Goal: Transaction & Acquisition: Subscribe to service/newsletter

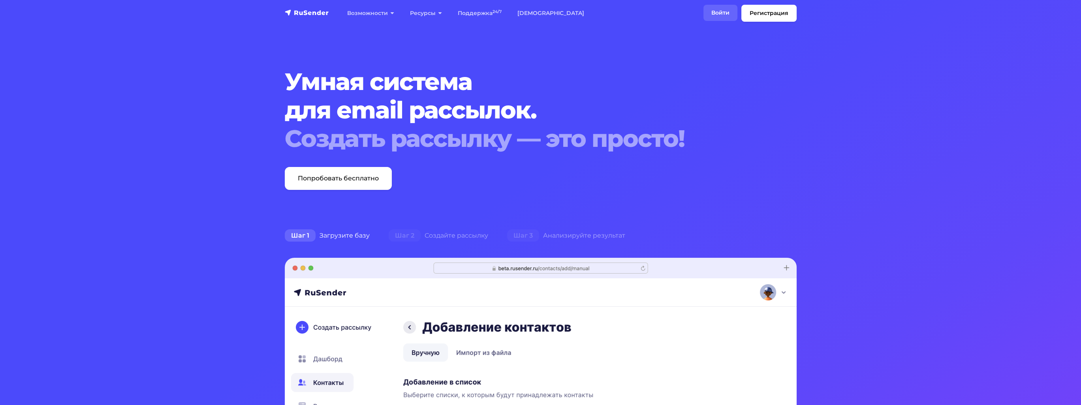
click at [715, 13] on link "Войти" at bounding box center [720, 13] width 34 height 16
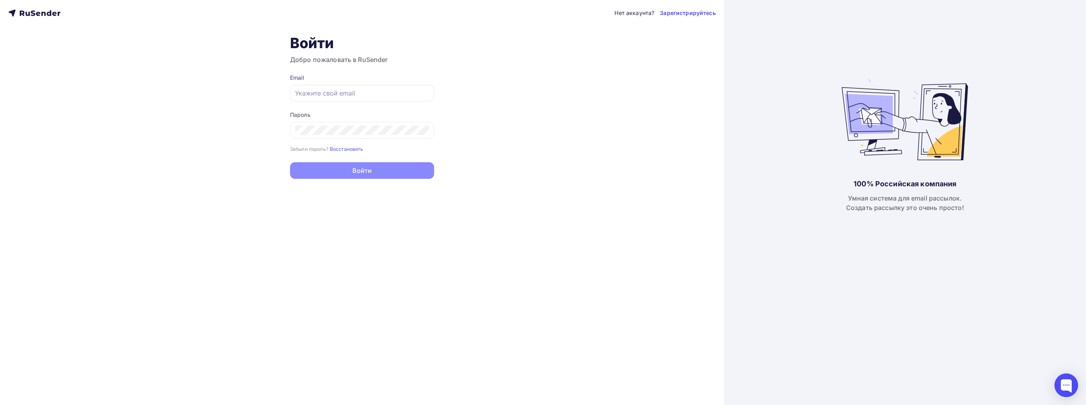
type input "[EMAIL_ADDRESS][DOMAIN_NAME]"
click at [341, 168] on button "Войти" at bounding box center [362, 170] width 144 height 17
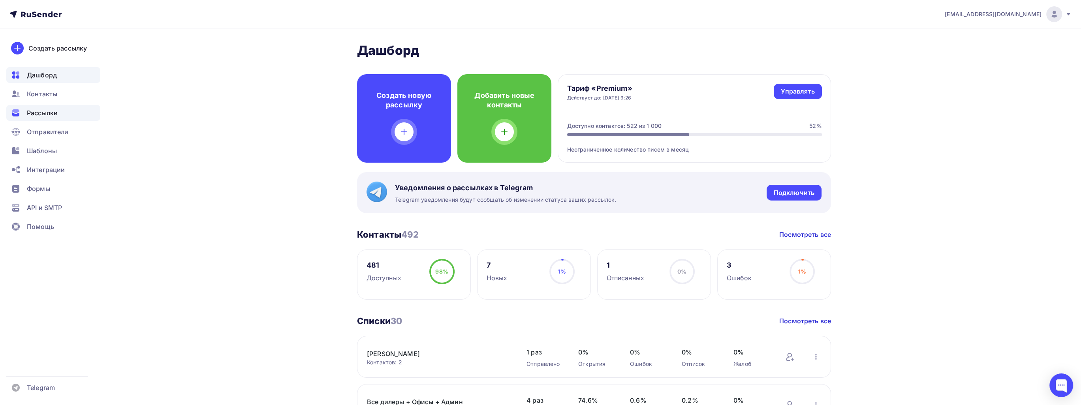
click at [57, 113] on span "Рассылки" at bounding box center [42, 112] width 31 height 9
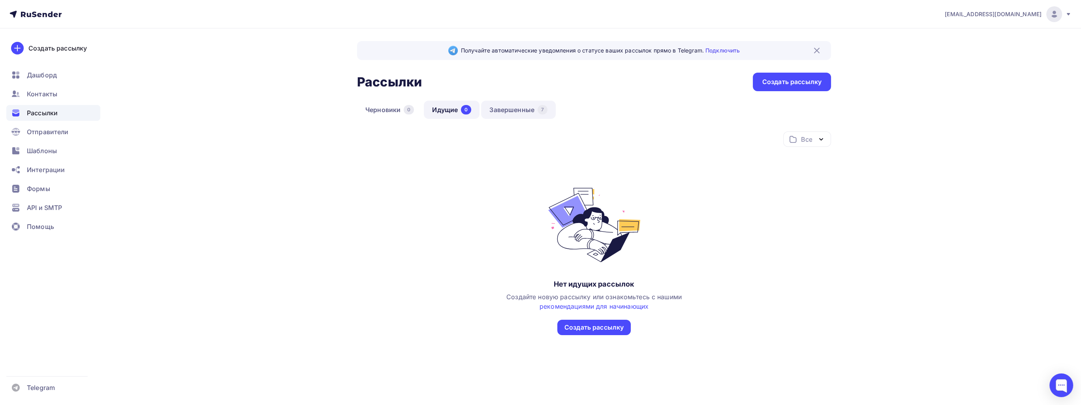
click at [508, 109] on link "Завершенные 7" at bounding box center [518, 110] width 75 height 18
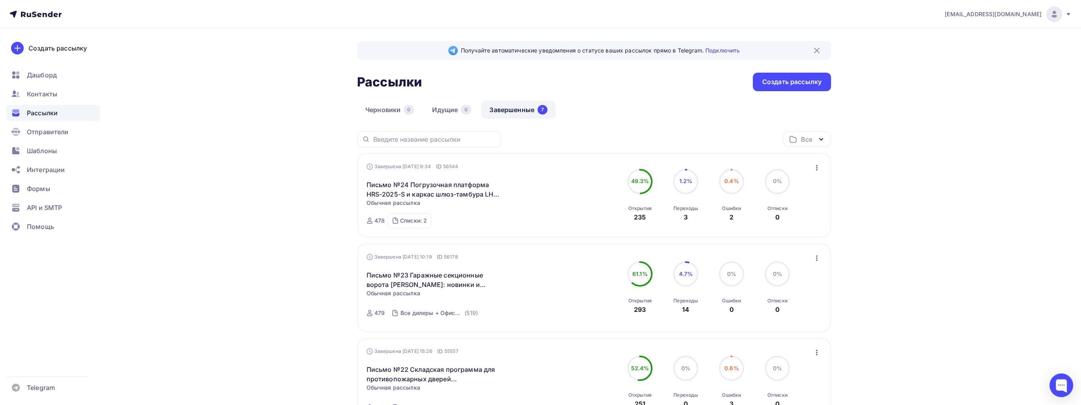
click at [814, 167] on icon "button" at bounding box center [816, 167] width 9 height 9
click at [793, 215] on div "Копировать в новую" at bounding box center [779, 219] width 81 height 9
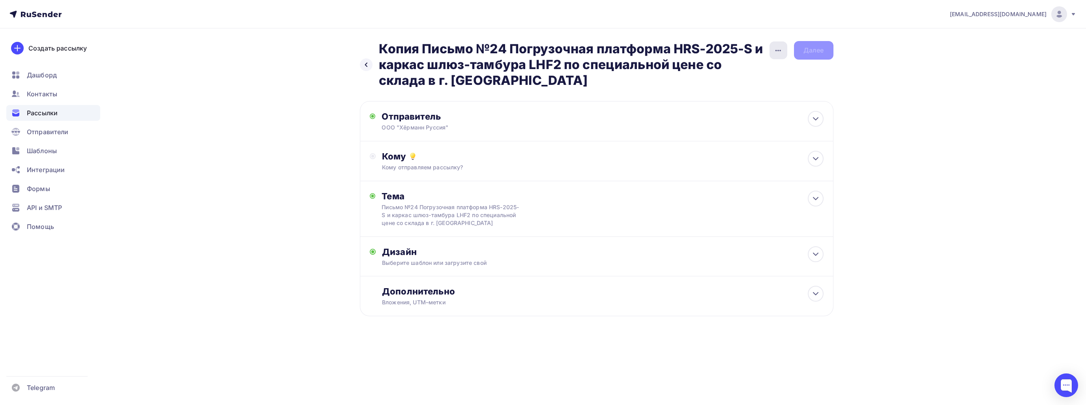
click at [777, 53] on icon "button" at bounding box center [778, 50] width 9 height 9
click at [748, 90] on div "Переименовать рассылку" at bounding box center [737, 90] width 98 height 9
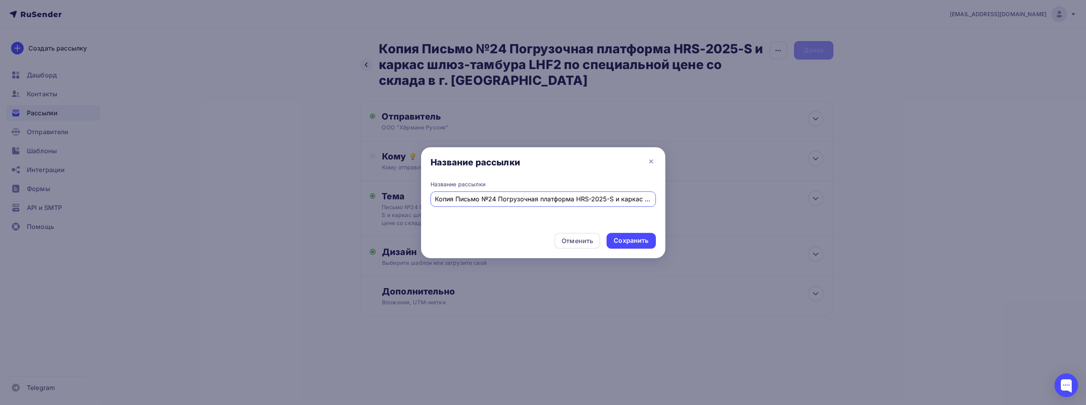
drag, startPoint x: 647, startPoint y: 199, endPoint x: 207, endPoint y: 194, distance: 440.6
click at [208, 193] on div "Название рассылки Название рассылки Копия Письмо №24 Погрузочная платформа HRS-…" at bounding box center [543, 202] width 1086 height 405
type input "е"
click at [451, 203] on input "Письмо №25" at bounding box center [543, 198] width 216 height 9
click at [491, 199] on input "Письмо №25" at bounding box center [543, 198] width 216 height 9
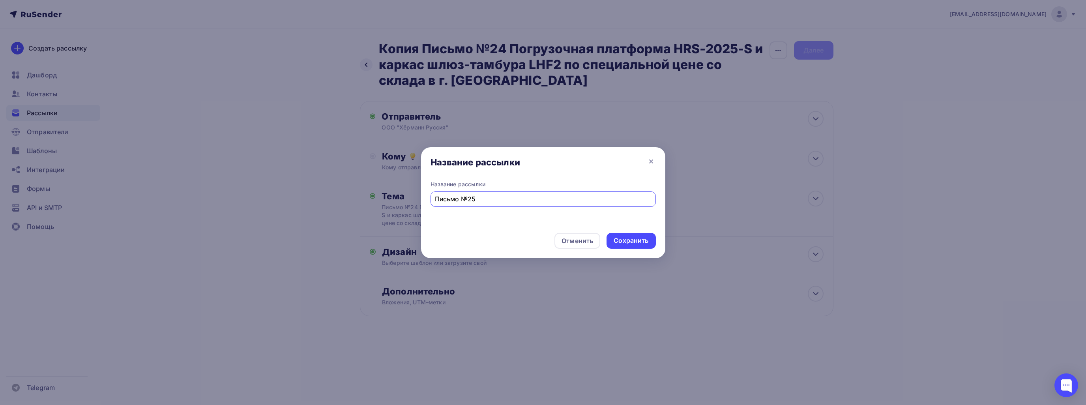
paste input "25 Актуальные прайс-листы в Личном кабинете дилера Hörmann"
click at [451, 200] on input "Письмо №25 25 Актуальные прайс-листы в Личном кабинете дилера Hörmann" at bounding box center [543, 198] width 216 height 9
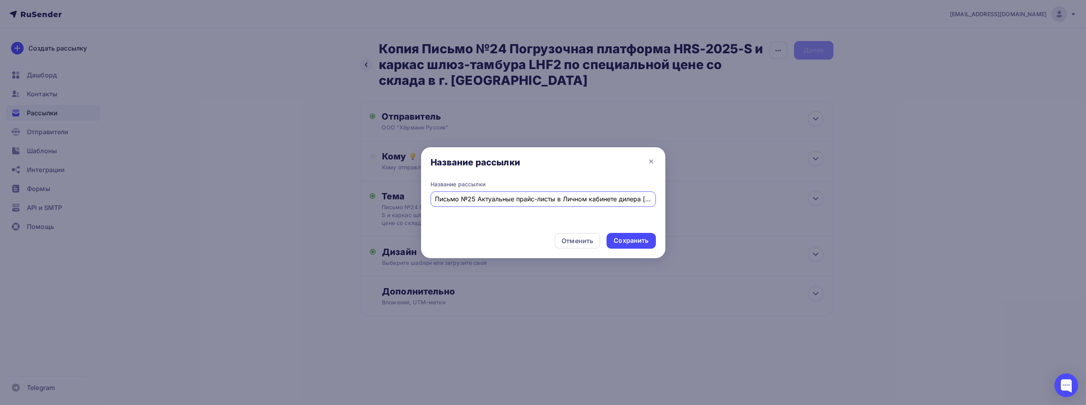
click at [508, 202] on input "Письмо №25 Актуальные прайс-листы в Личном кабинете дилера Hörmann" at bounding box center [543, 198] width 216 height 9
type input "Письмо №25 Актуальные прайс-листы в Личном кабинете дилера Hörmann"
click at [638, 236] on div "Сохранить" at bounding box center [631, 240] width 35 height 9
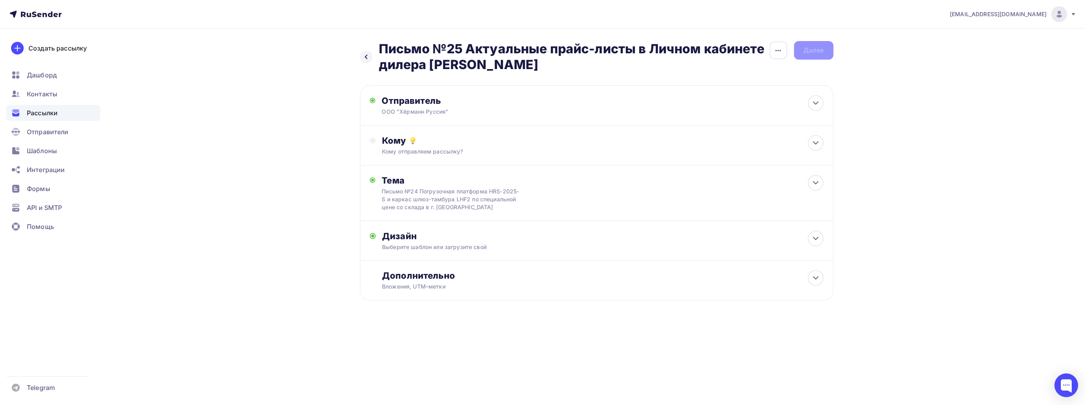
drag, startPoint x: 380, startPoint y: 48, endPoint x: 512, endPoint y: 67, distance: 133.2
click at [512, 67] on h2 "Письмо №25 Актуальные прайс-листы в Личном кабинете дилера Hörmann" at bounding box center [574, 57] width 390 height 32
copy h2 "Письмо №25 Актуальные прайс-листы в Личном кабинете дилера Hörmann"
click at [814, 176] on div at bounding box center [816, 183] width 16 height 16
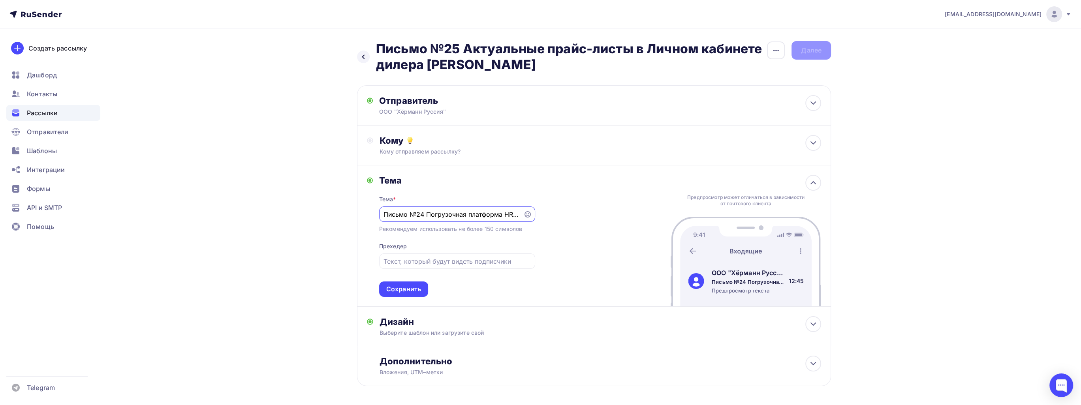
drag, startPoint x: 474, startPoint y: 217, endPoint x: 224, endPoint y: 198, distance: 250.2
click at [224, 198] on div "Назад Письмо №25 Актуальные прайс-листы в Личном кабинете дилера Hörmann Письмо…" at bounding box center [540, 232] width 647 height 409
type input "е"
paste input "Письмо №25 Актуальные прайс-листы в Личном кабинете дилера Hörmann"
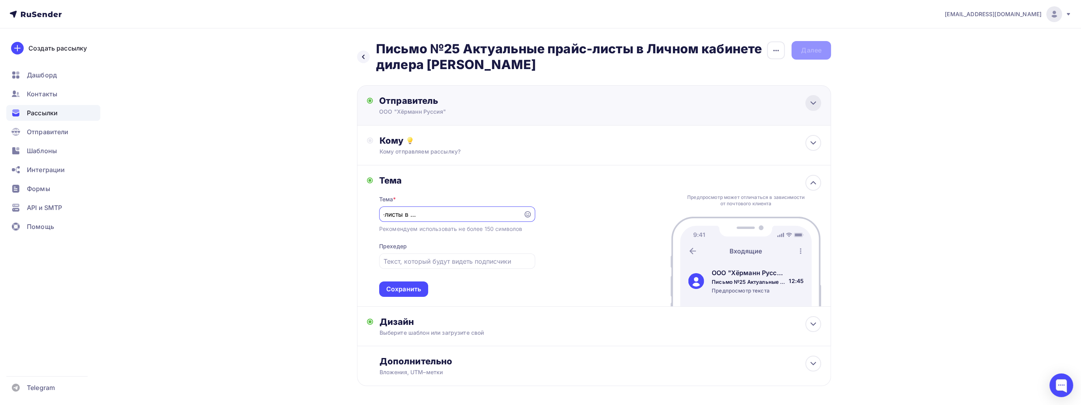
type input "Письмо №25 Актуальные прайс-листы в Личном кабинете дилера Hörmann"
click at [817, 100] on icon at bounding box center [812, 102] width 9 height 9
type input "ООО "Хёрманн Руссия""
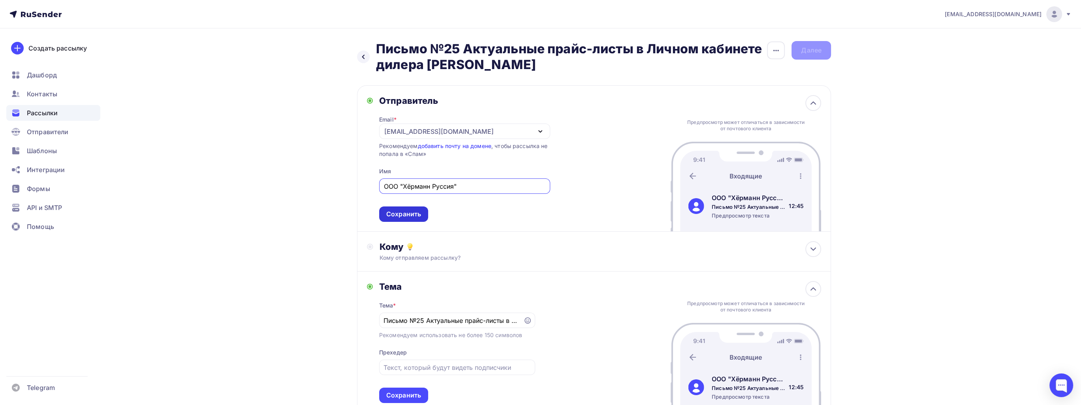
click at [413, 218] on div "Сохранить" at bounding box center [403, 214] width 35 height 9
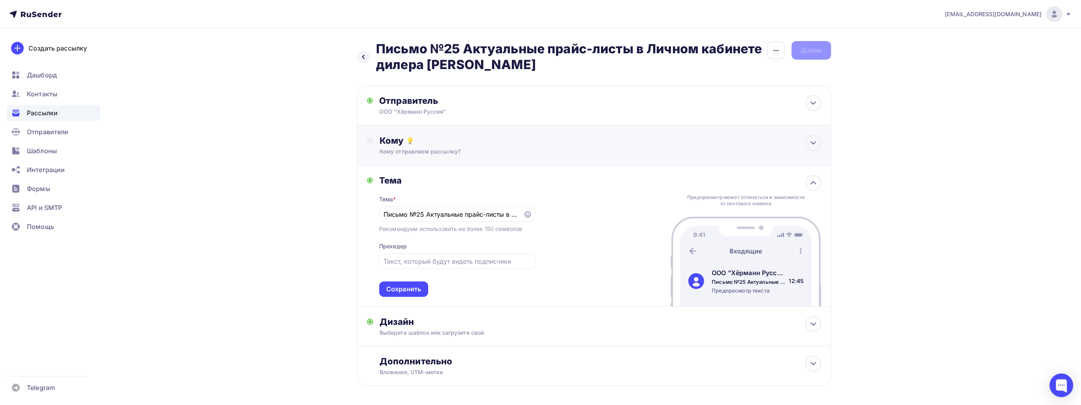
click at [620, 138] on div "Кому" at bounding box center [599, 140] width 441 height 11
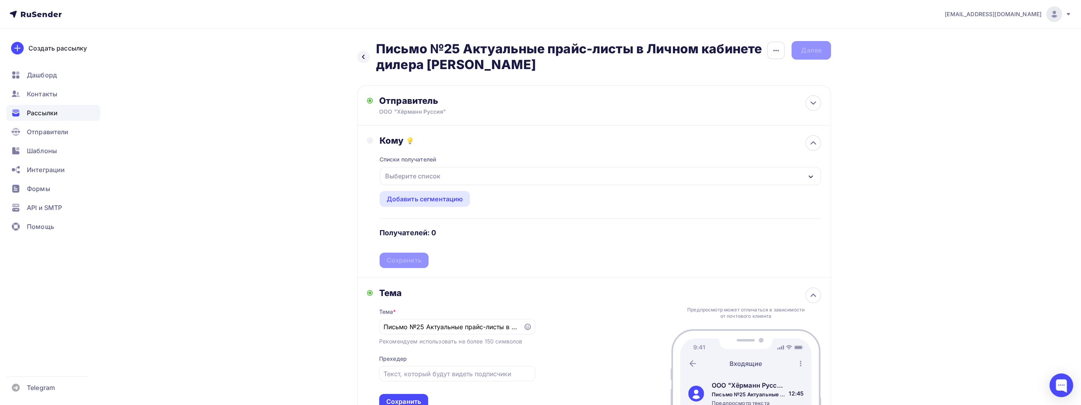
click at [422, 179] on div "Выберите список" at bounding box center [413, 176] width 62 height 14
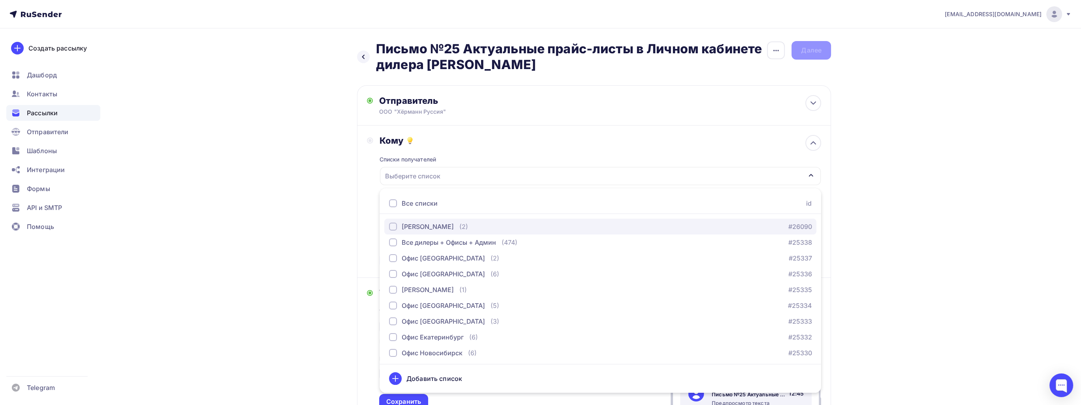
click at [425, 223] on div "Хёрманн Бел" at bounding box center [428, 226] width 52 height 9
click at [425, 236] on button "Все дилеры + Офисы + Админ (474) #25338" at bounding box center [600, 243] width 432 height 16
click at [305, 258] on div "Назад Письмо №25 Актуальные прайс-листы в Личном кабинете дилера Hörmann Письмо…" at bounding box center [540, 288] width 647 height 521
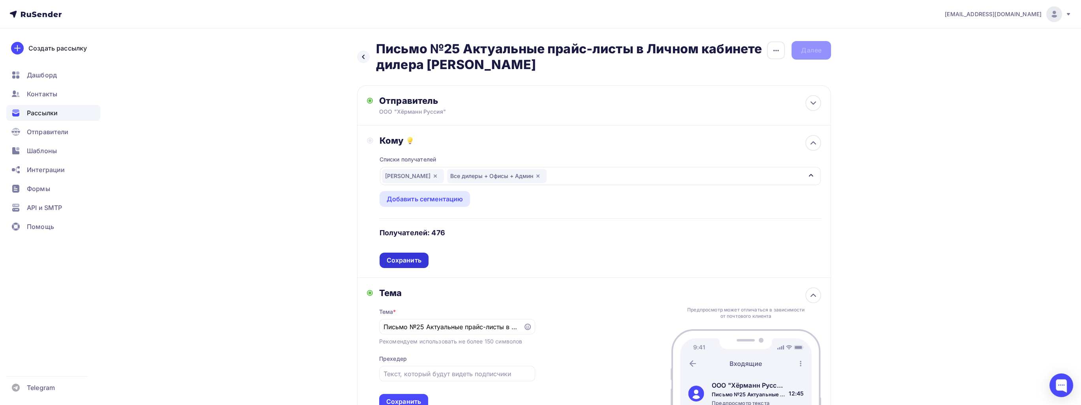
click at [410, 264] on div "Сохранить" at bounding box center [404, 260] width 35 height 9
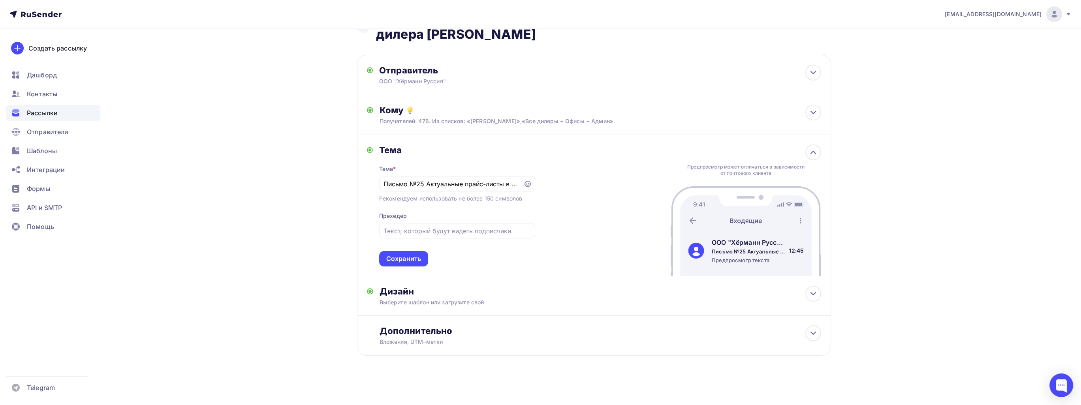
scroll to position [32, 0]
click at [817, 149] on icon at bounding box center [812, 150] width 9 height 9
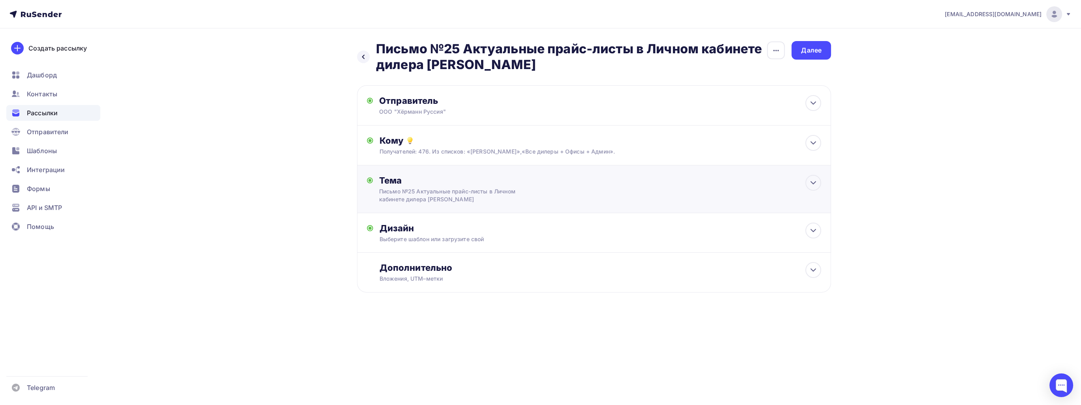
scroll to position [0, 0]
click at [632, 228] on div "Дизайн" at bounding box center [602, 228] width 441 height 11
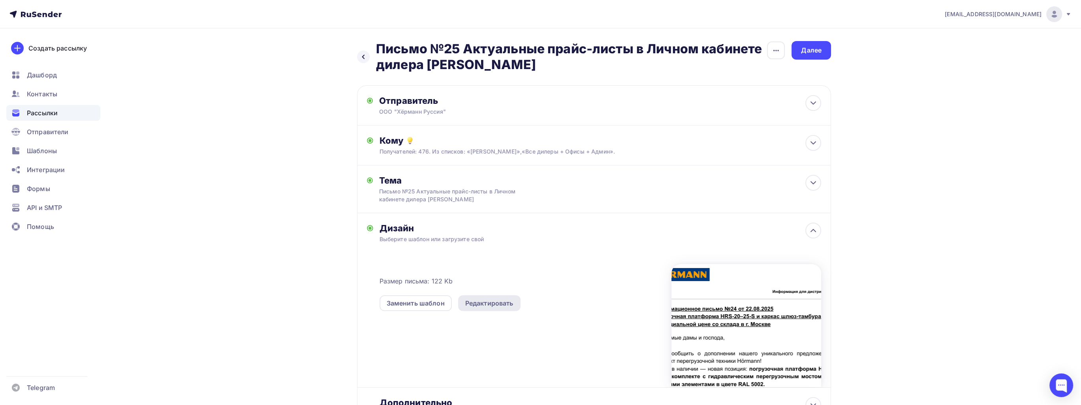
click at [481, 302] on div "Редактировать" at bounding box center [489, 302] width 48 height 9
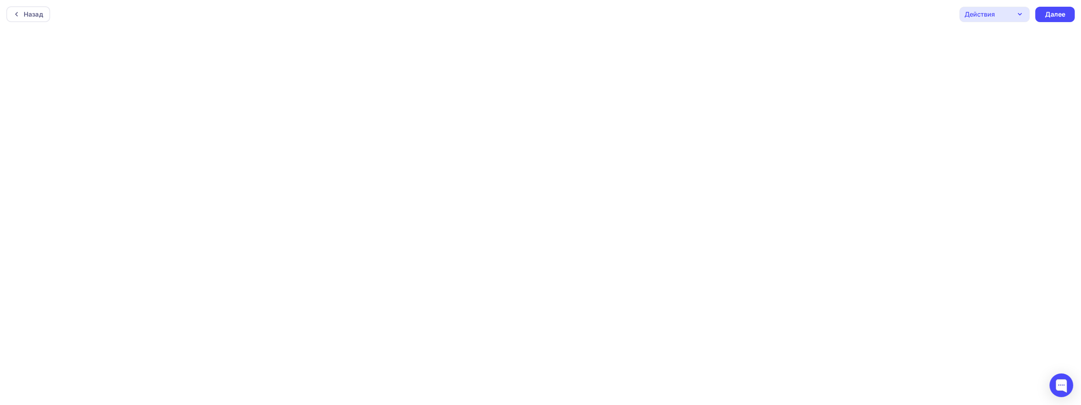
click at [1017, 7] on div "Действия" at bounding box center [994, 14] width 70 height 15
click at [1001, 39] on div "Отправить тестовое письмо" at bounding box center [1026, 37] width 91 height 9
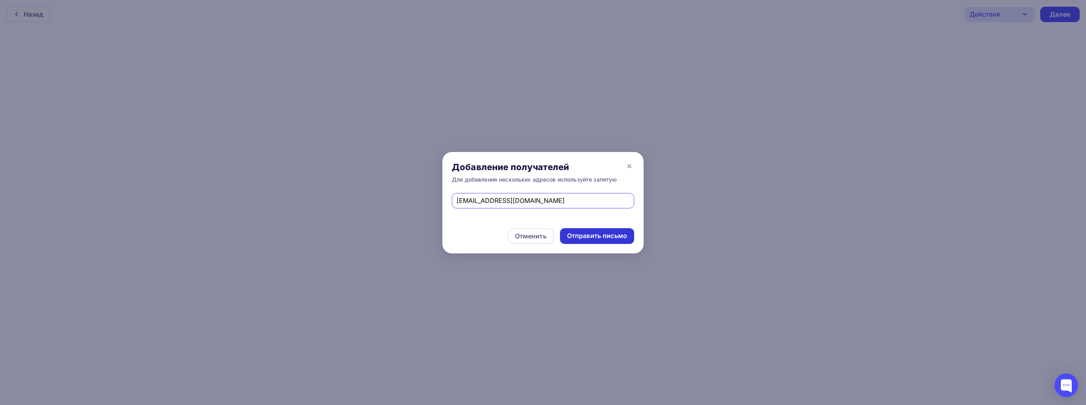
type input "j.prutkova.stp@hoermann.ru"
click at [608, 238] on div "Отправить письмо" at bounding box center [597, 235] width 60 height 9
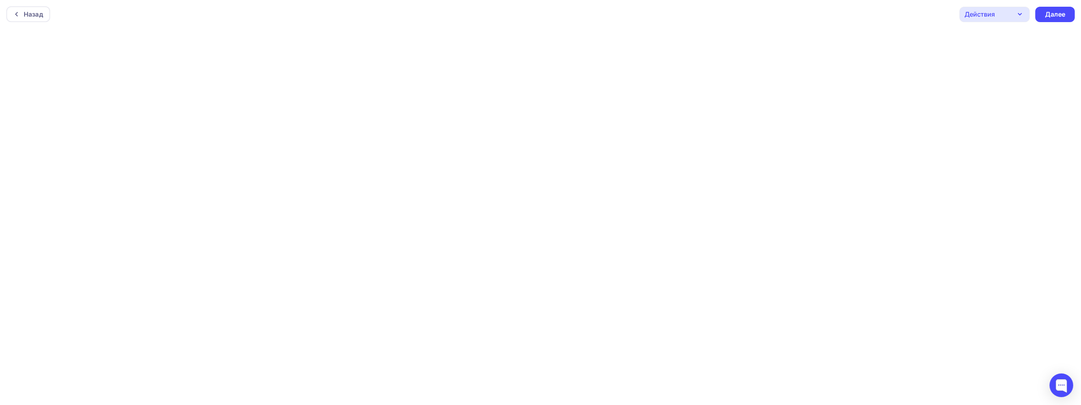
click at [1001, 16] on div "Действия" at bounding box center [994, 14] width 70 height 15
click at [1063, 13] on div "Далее" at bounding box center [1054, 14] width 21 height 9
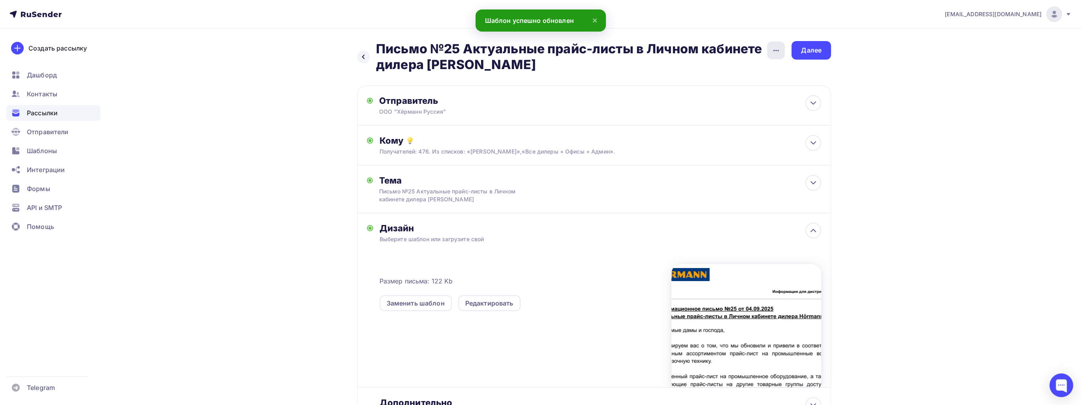
click at [772, 57] on div "button" at bounding box center [776, 50] width 18 height 18
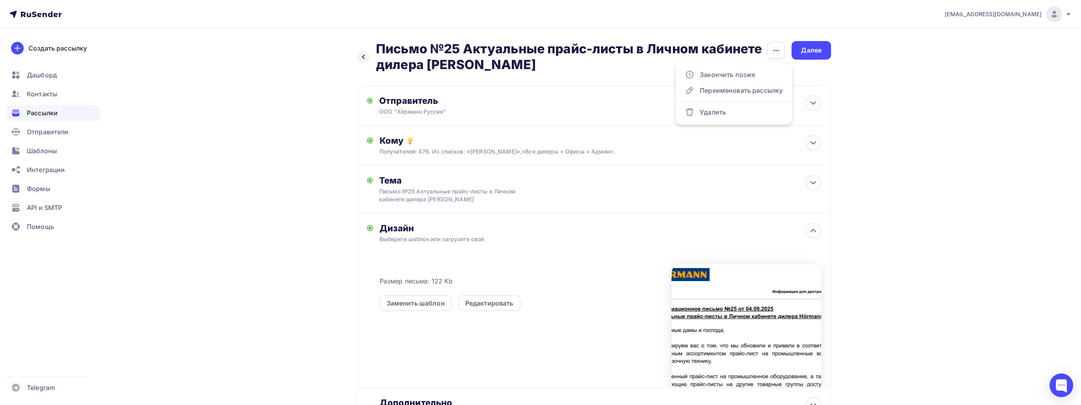
click at [760, 313] on div at bounding box center [746, 325] width 150 height 123
click at [817, 47] on div "Далее" at bounding box center [811, 50] width 21 height 9
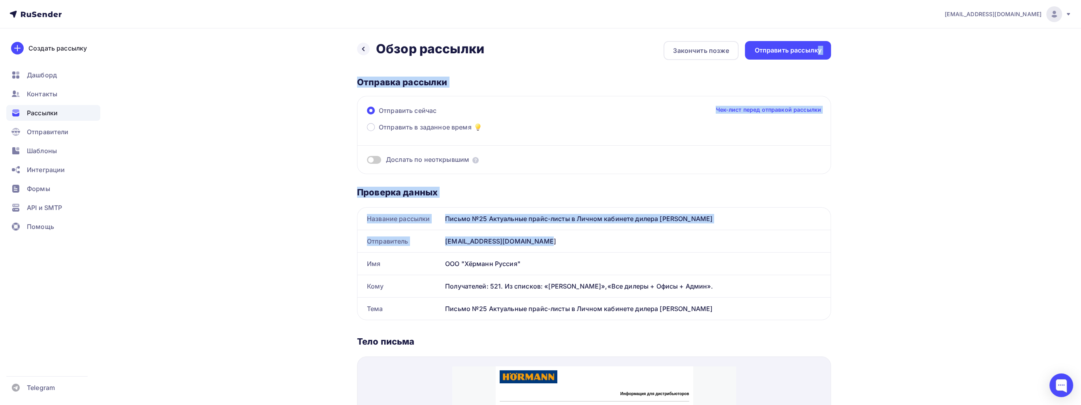
drag, startPoint x: 815, startPoint y: 55, endPoint x: 942, endPoint y: 268, distance: 247.3
click at [928, 251] on div "sale@hoermann.ru Аккаунт Тарифы Выйти Создать рассылку Дашборд Контакты Рассылк…" at bounding box center [540, 368] width 1081 height 736
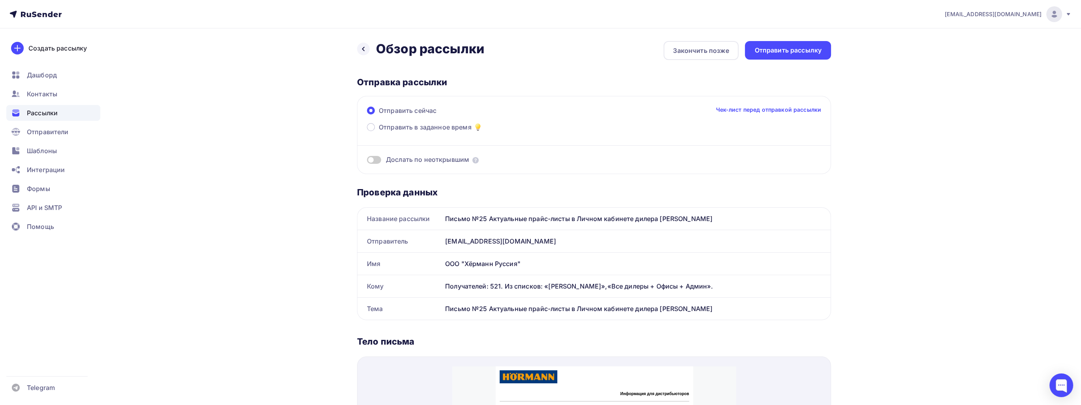
click at [942, 268] on div "sale@hoermann.ru Аккаунт Тарифы Выйти Создать рассылку Дашборд Контакты Рассылк…" at bounding box center [540, 368] width 1081 height 736
click at [784, 49] on div "Отправить рассылку" at bounding box center [787, 50] width 67 height 9
